Goal: Transaction & Acquisition: Purchase product/service

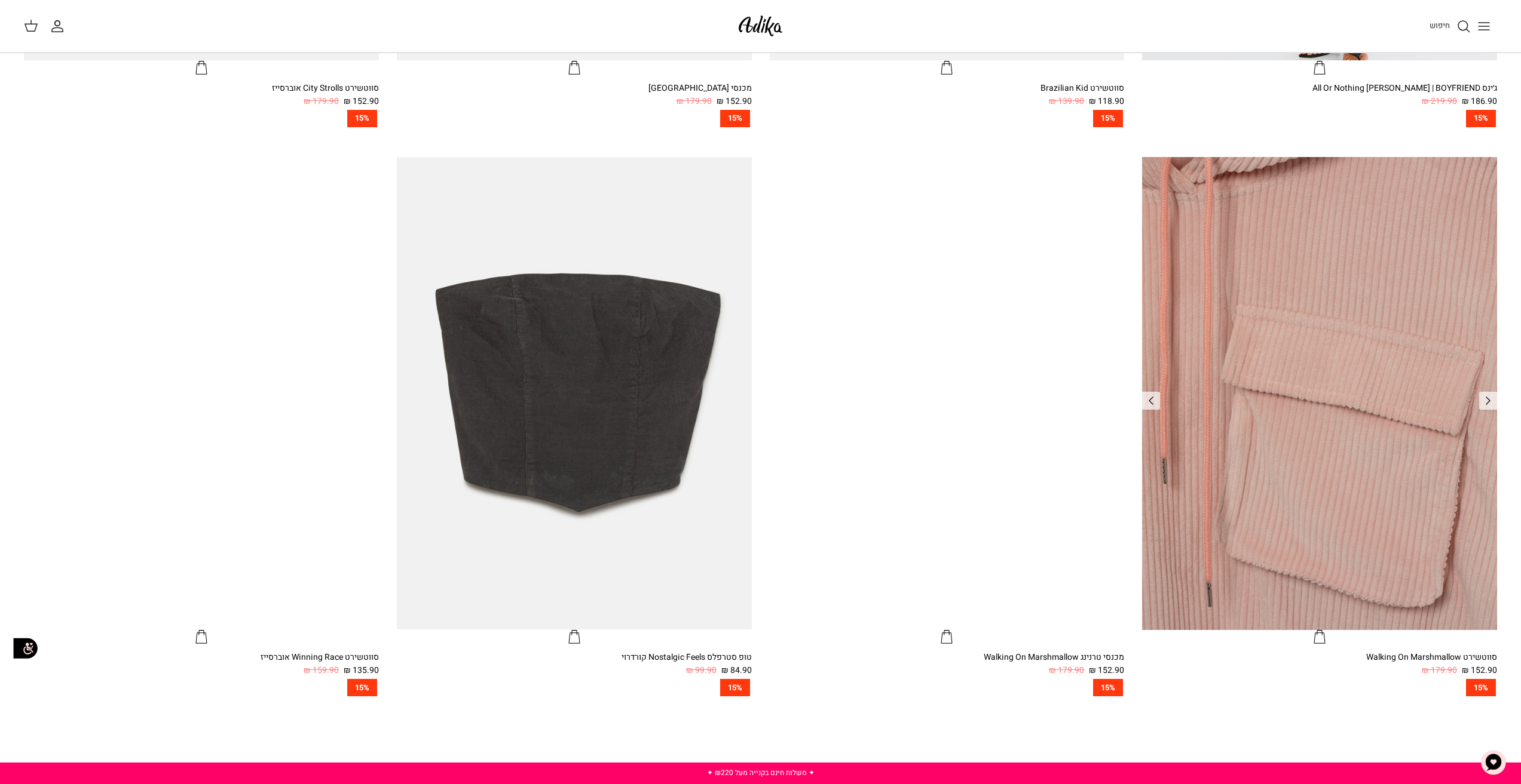
scroll to position [1075, 0]
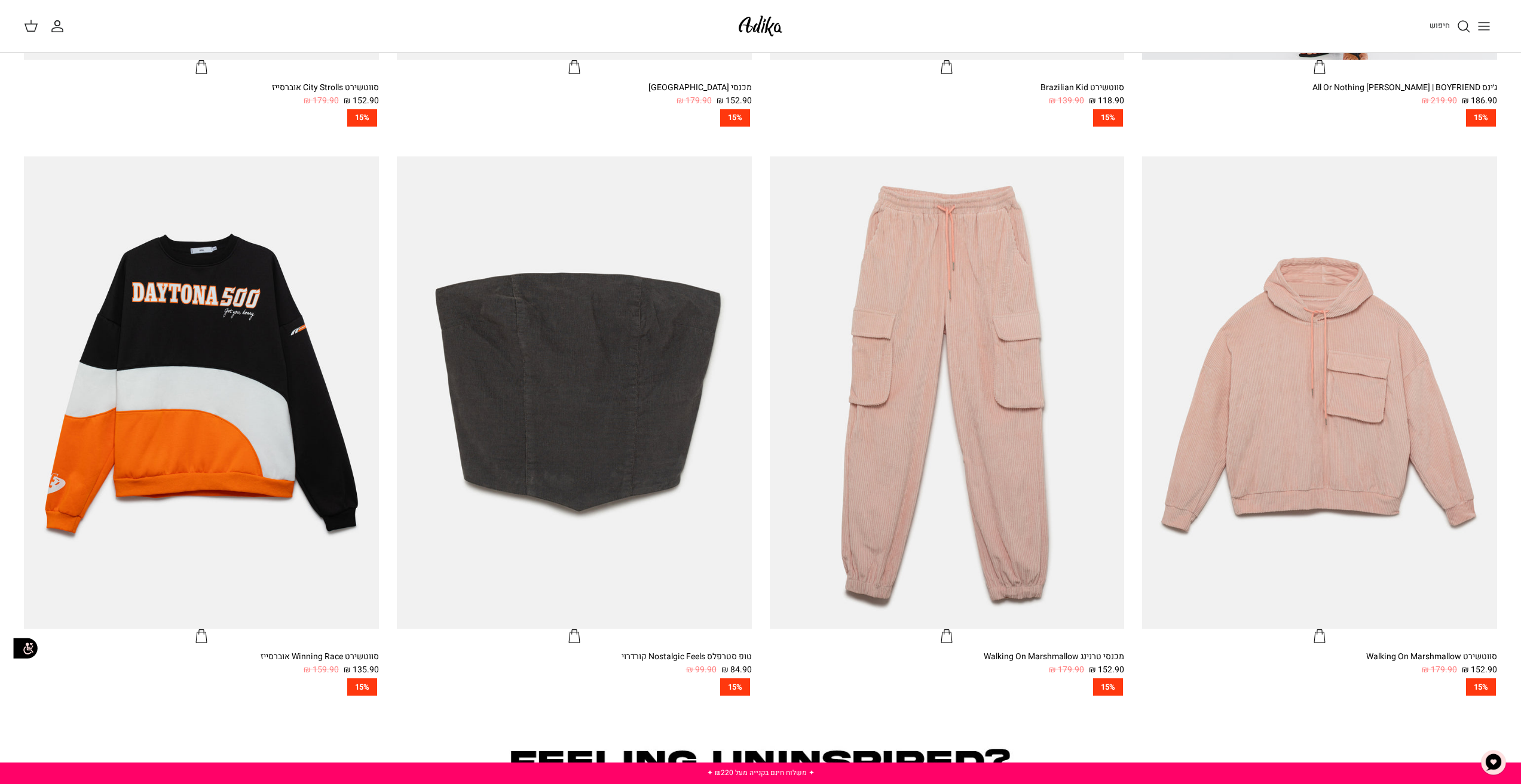
click at [1489, 27] on icon "Toggle menu" at bounding box center [1483, 26] width 14 height 14
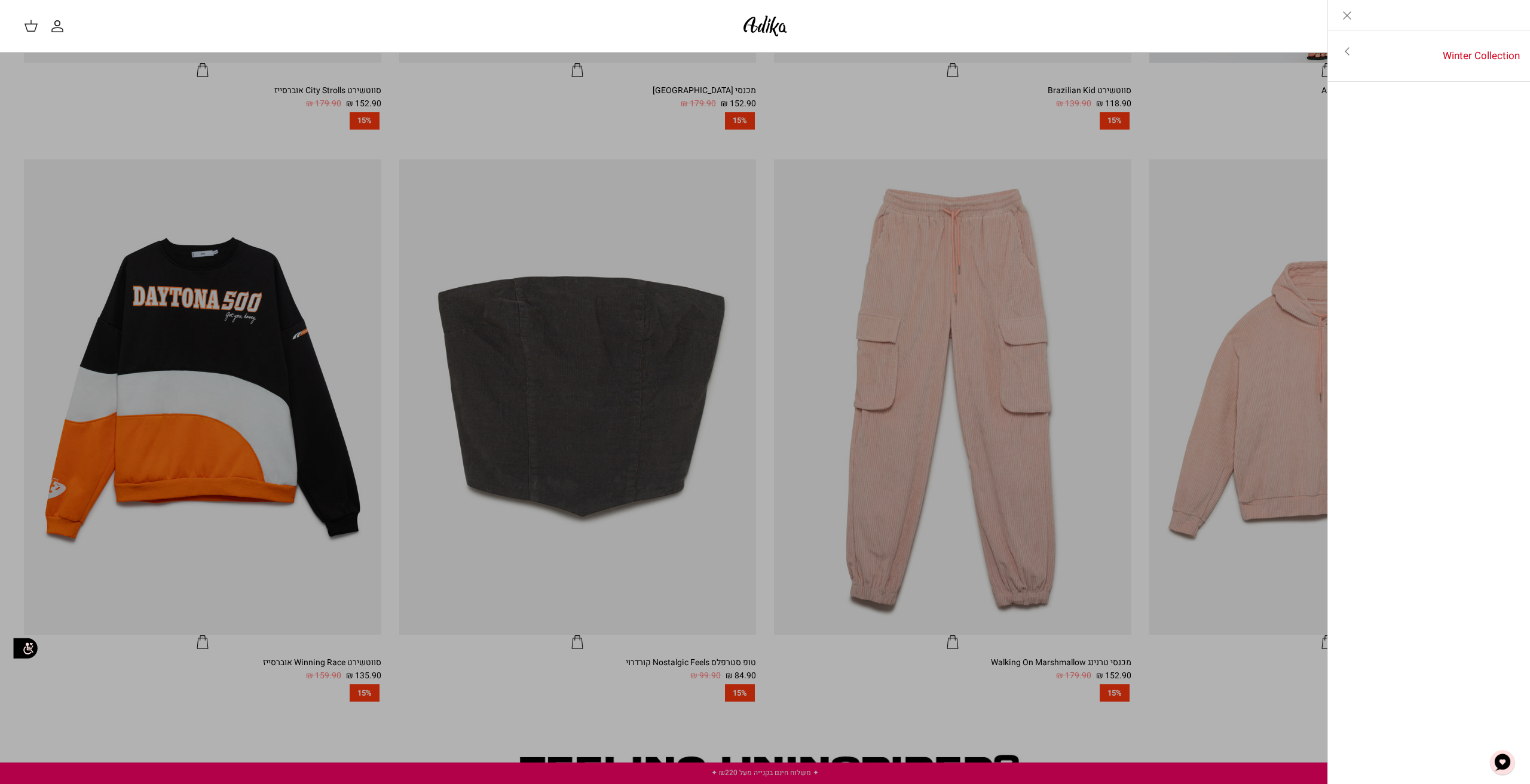
click at [1348, 14] on line "Close" at bounding box center [1346, 16] width 7 height 7
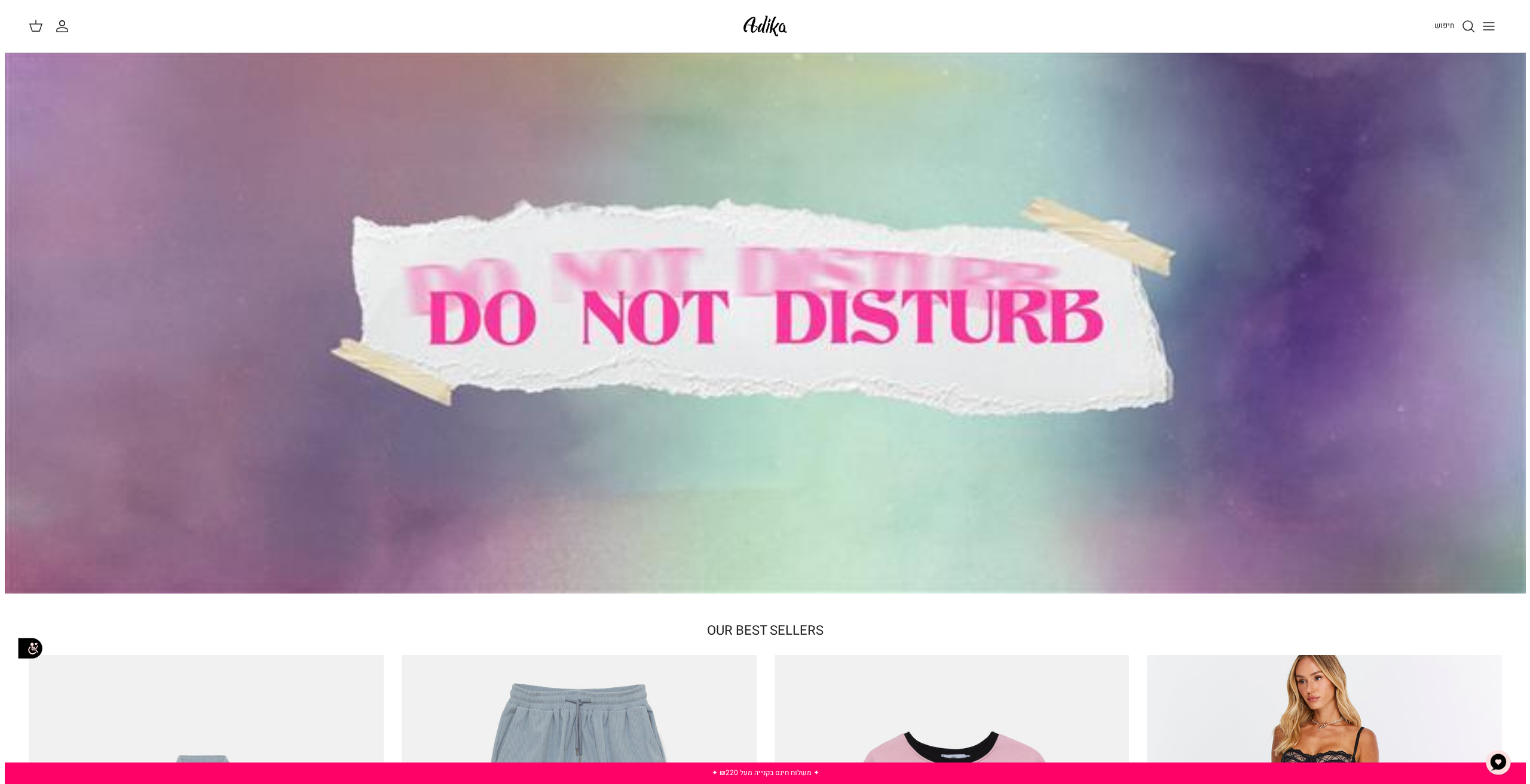
scroll to position [0, 0]
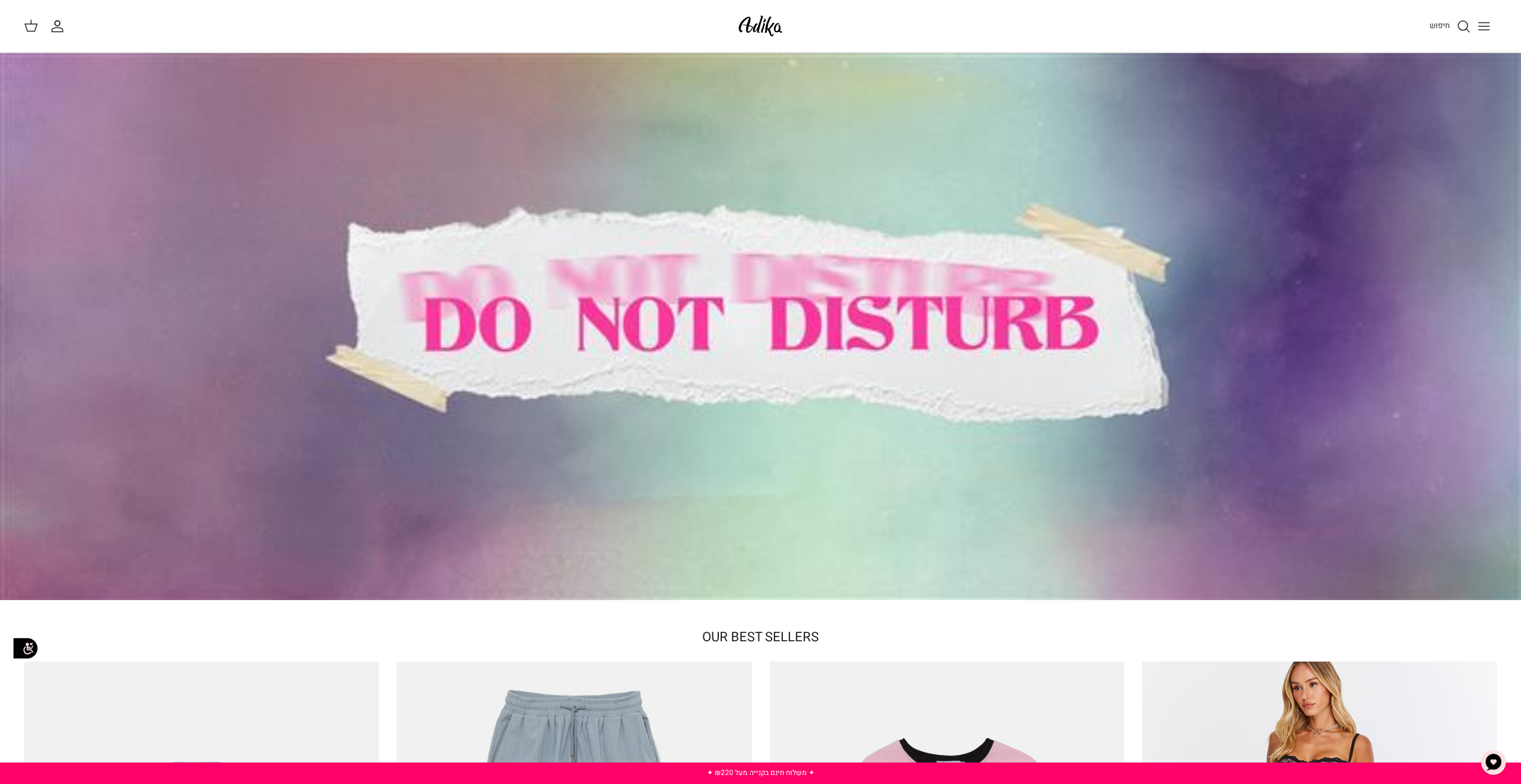
click at [1486, 23] on line "Toggle menu" at bounding box center [1483, 23] width 11 height 0
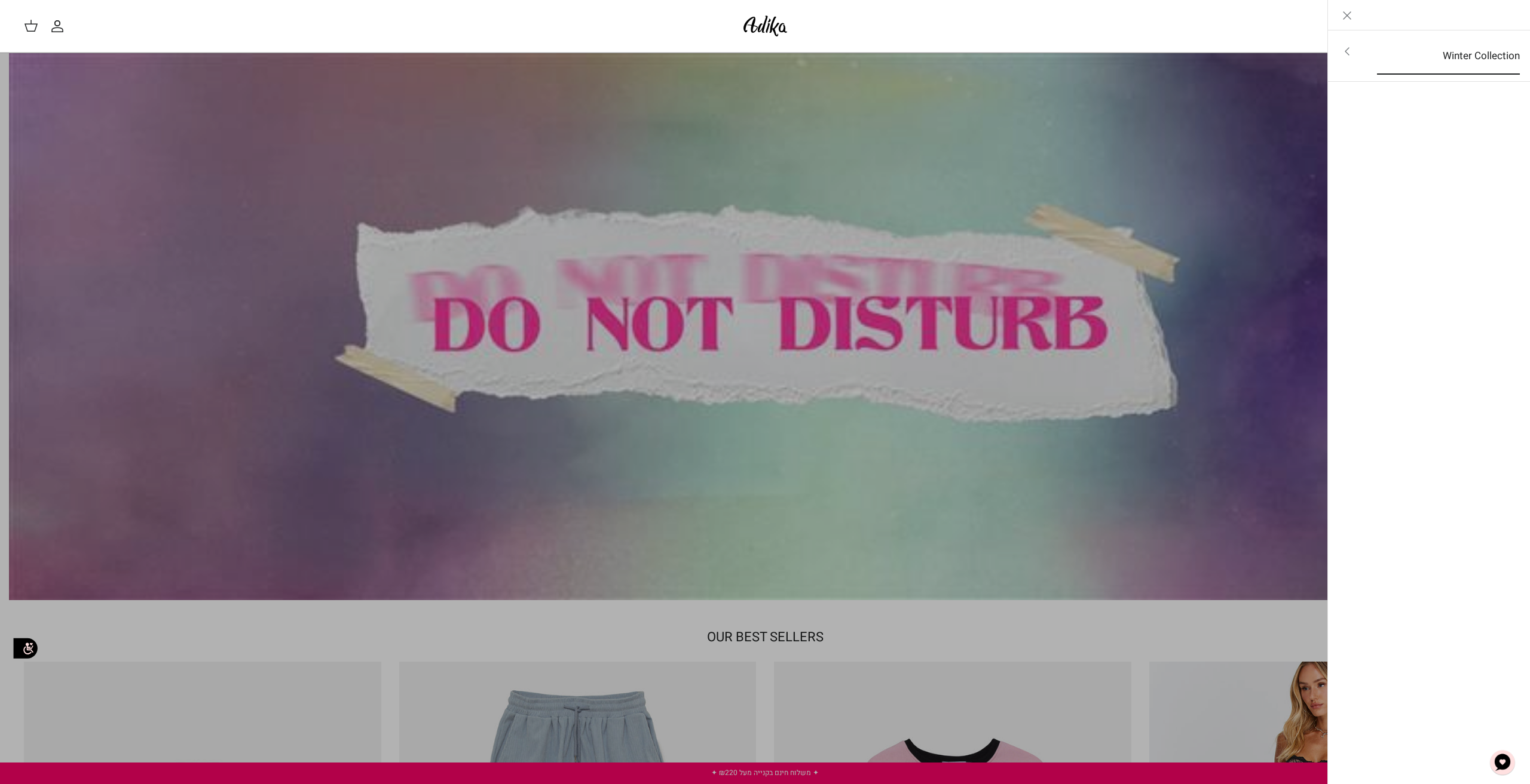
click at [1461, 48] on link "Winter Collection" at bounding box center [1449, 56] width 165 height 37
click at [1491, 44] on link "לכל הפריטים" at bounding box center [1430, 53] width 191 height 30
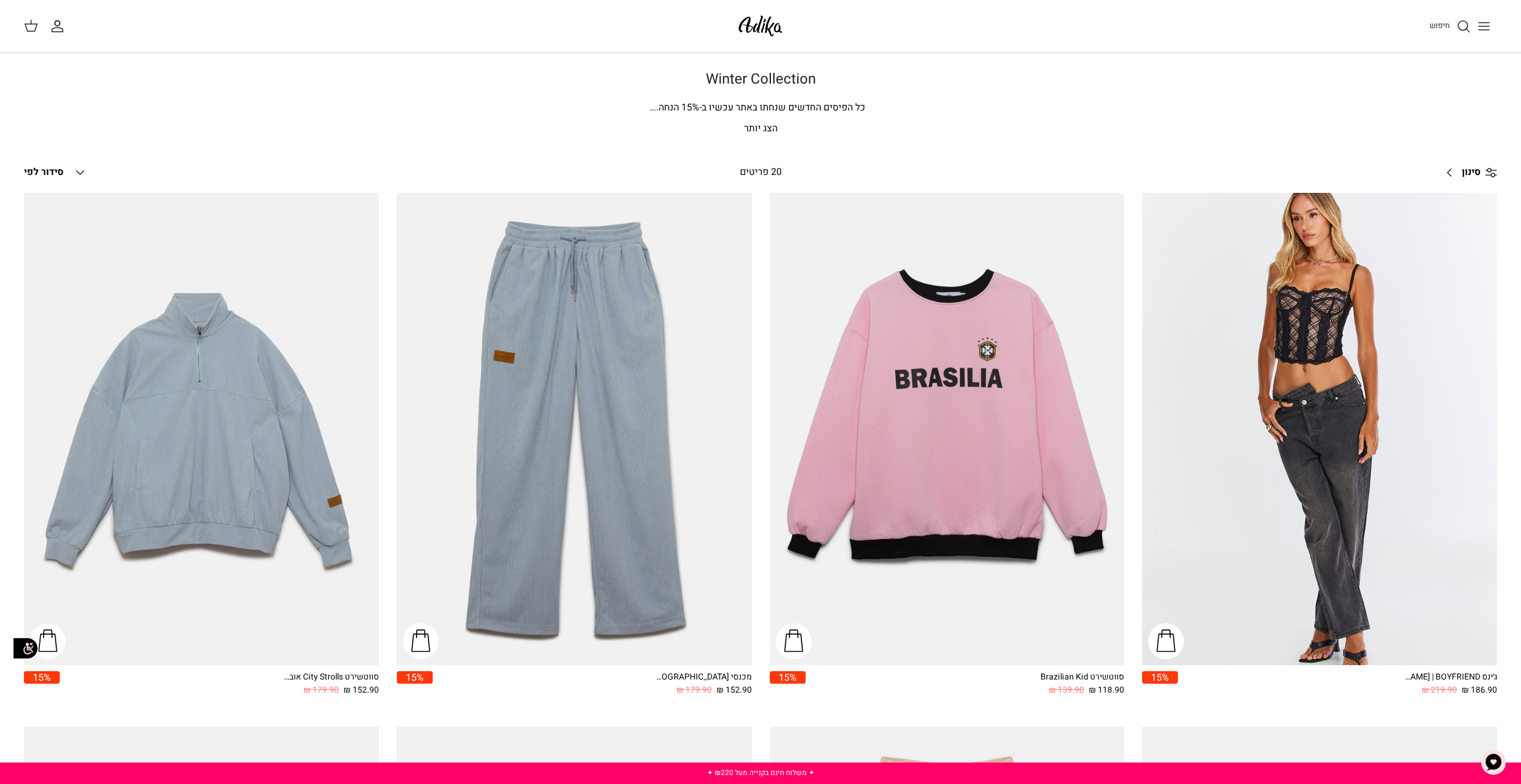
click at [748, 127] on p "הצג יותר" at bounding box center [760, 128] width 837 height 16
